Goal: Book appointment/travel/reservation

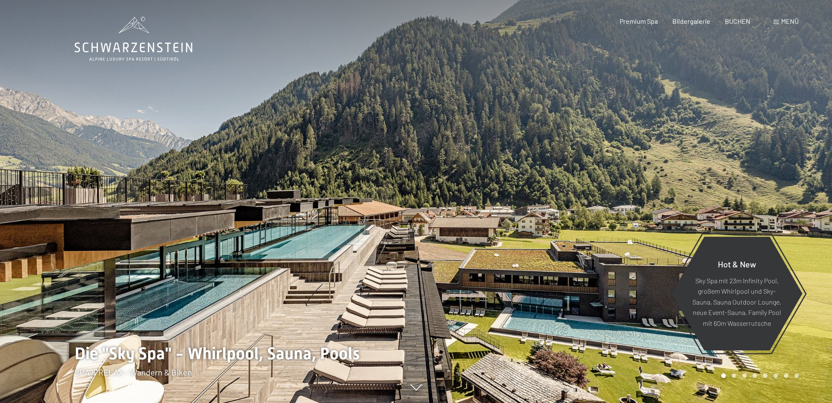
click at [789, 20] on span "Menü" at bounding box center [790, 21] width 18 height 8
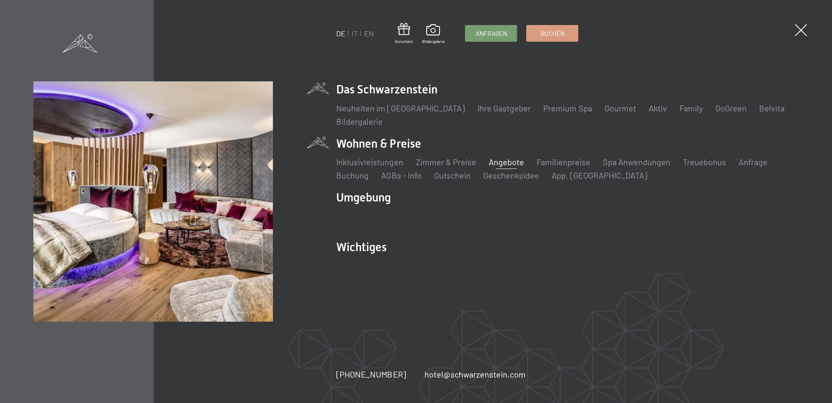
click at [500, 160] on link "Angebote" at bounding box center [505, 162] width 35 height 10
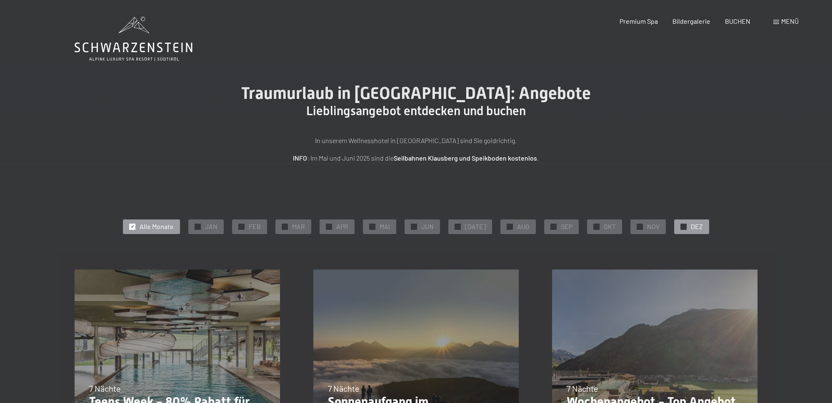
click at [693, 225] on span "DEZ" at bounding box center [697, 226] width 12 height 9
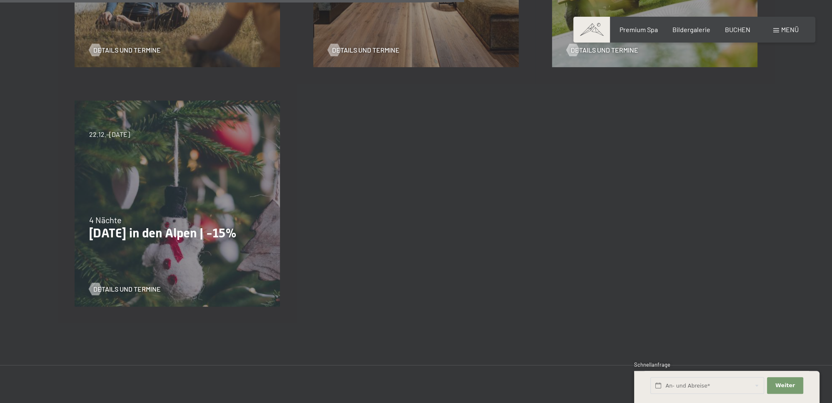
scroll to position [660, 0]
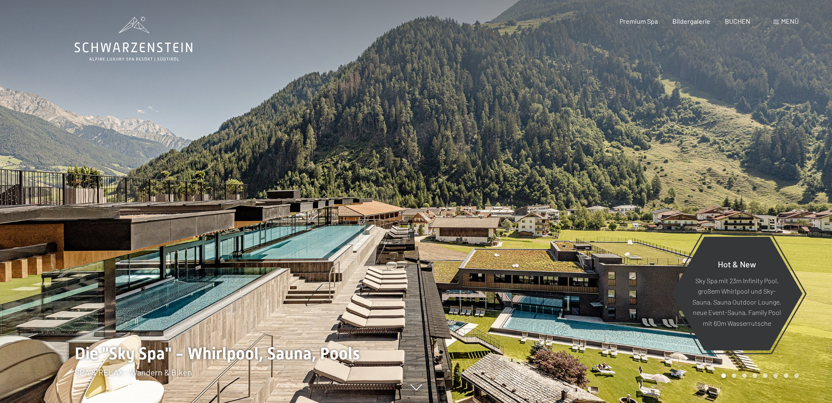
click at [782, 23] on span "Menü" at bounding box center [790, 21] width 18 height 8
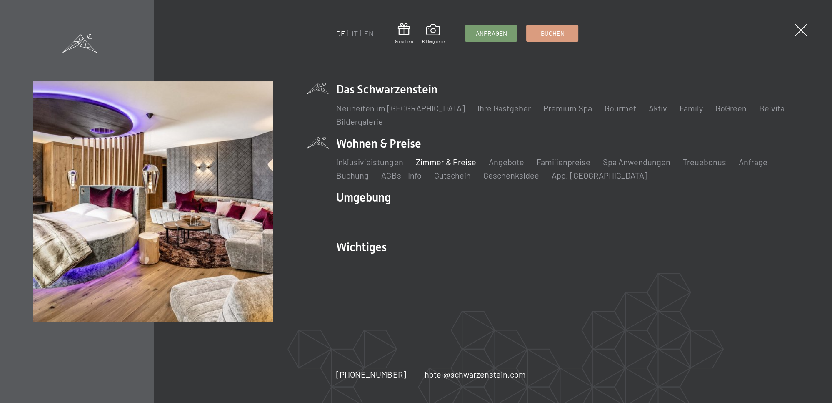
click at [438, 163] on link "Zimmer & Preise" at bounding box center [446, 162] width 60 height 10
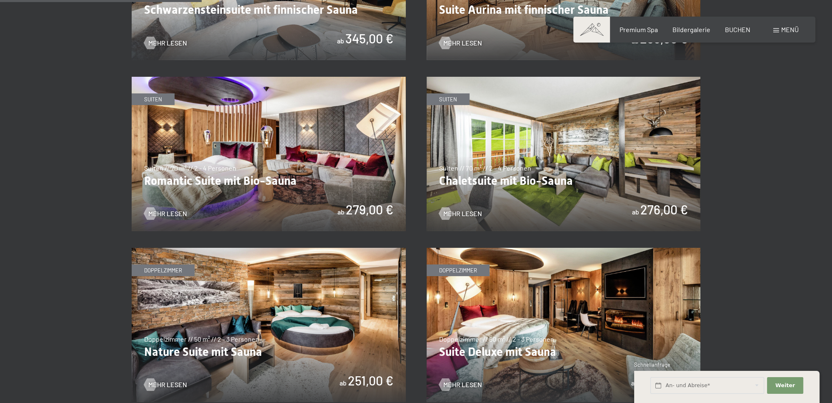
scroll to position [528, 0]
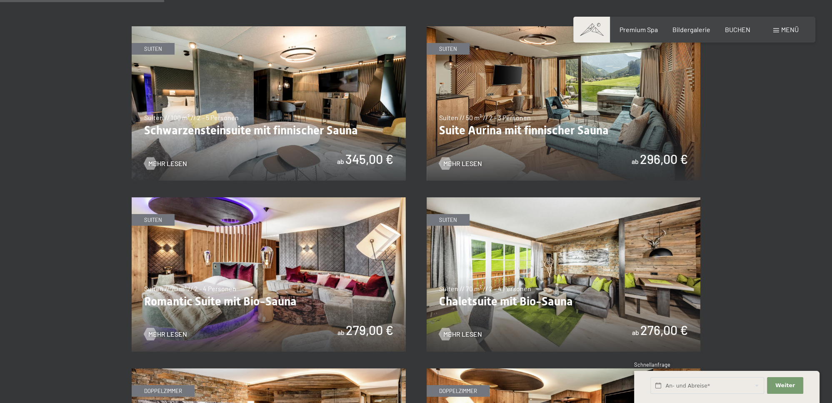
click at [333, 115] on img at bounding box center [269, 103] width 274 height 154
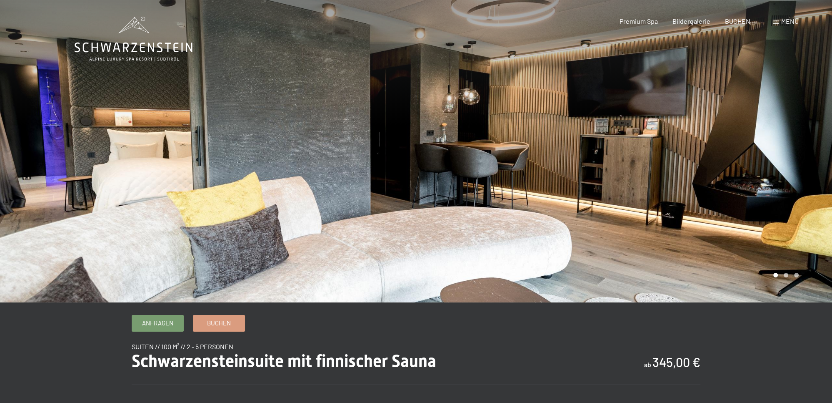
click at [623, 194] on div at bounding box center [624, 151] width 416 height 302
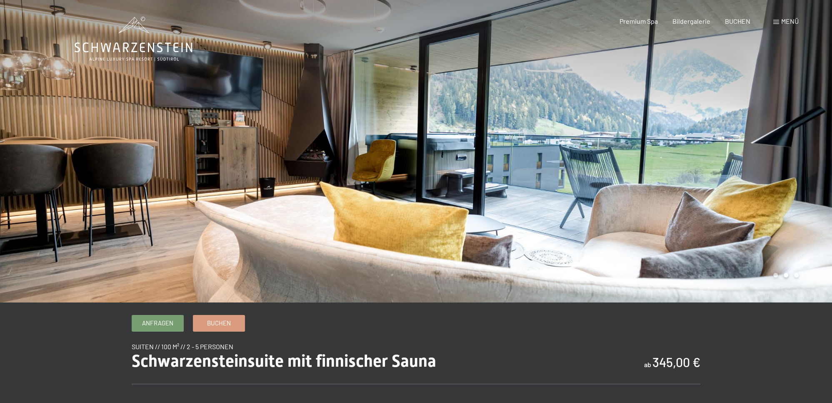
click at [622, 191] on div at bounding box center [624, 151] width 416 height 302
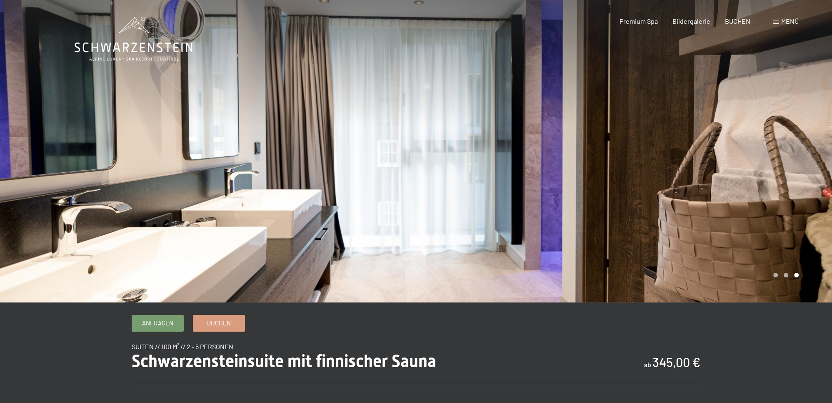
click at [622, 191] on div at bounding box center [624, 151] width 416 height 302
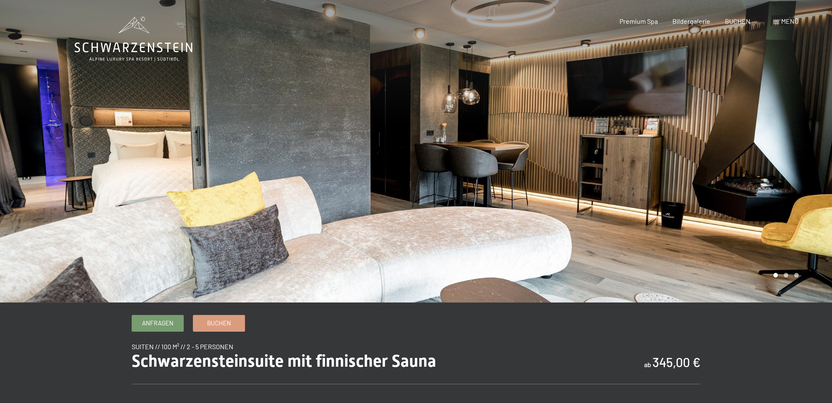
click at [622, 190] on div at bounding box center [624, 151] width 416 height 302
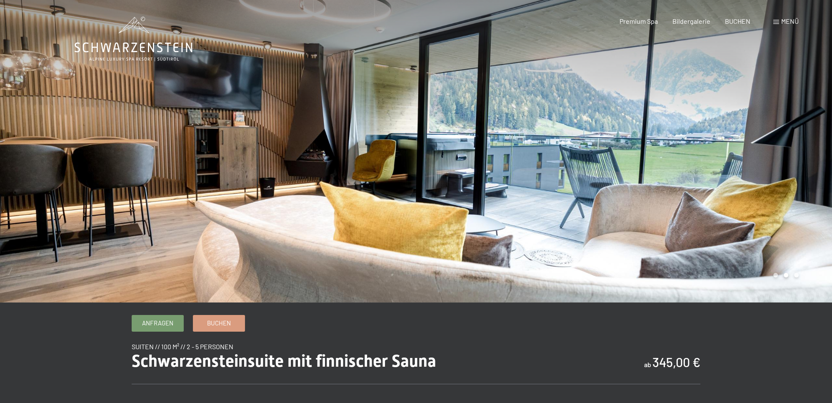
click at [622, 190] on div at bounding box center [624, 151] width 416 height 302
